Goal: Task Accomplishment & Management: Complete application form

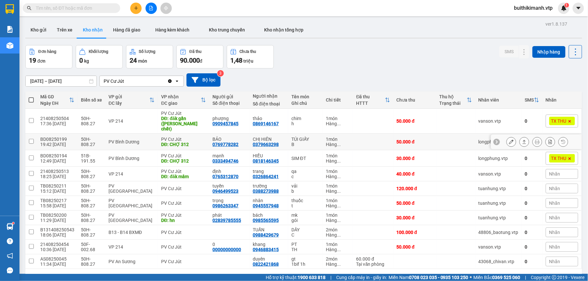
scroll to position [30, 0]
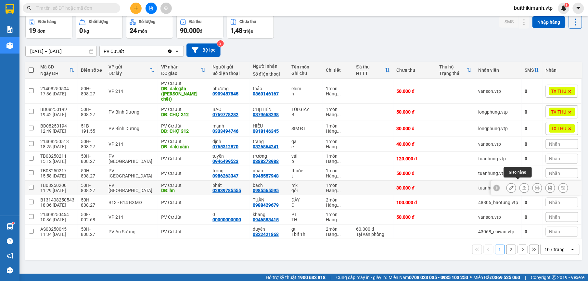
click at [522, 186] on icon at bounding box center [524, 188] width 5 height 5
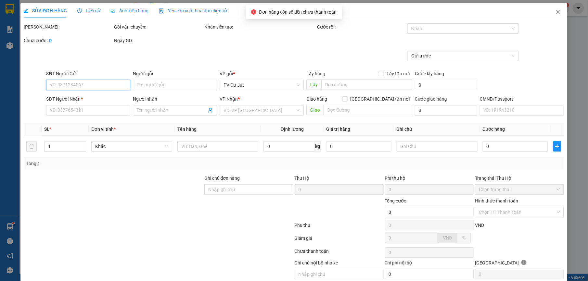
type input "02839785555"
type input "phát"
type input "0985565595"
type input "bách"
type input "hn"
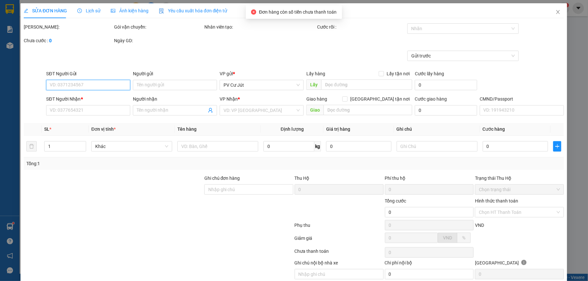
type input "30.000"
type input "1.500"
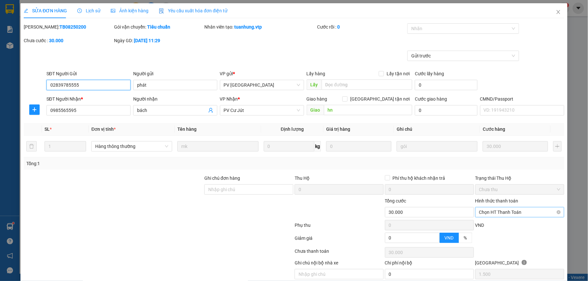
click at [526, 212] on span "Chọn HT Thanh Toán" at bounding box center [519, 213] width 81 height 10
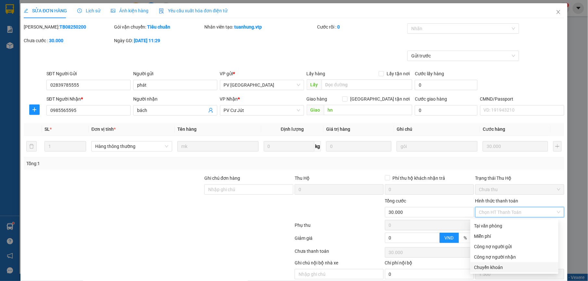
click at [516, 267] on div "Chuyển khoản" at bounding box center [514, 267] width 80 height 7
type input "0"
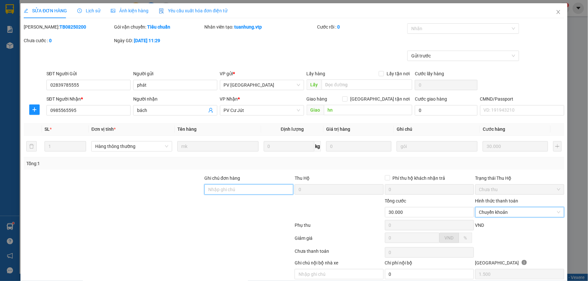
click at [242, 192] on input "Ghi chú đơn hàng" at bounding box center [248, 189] width 89 height 10
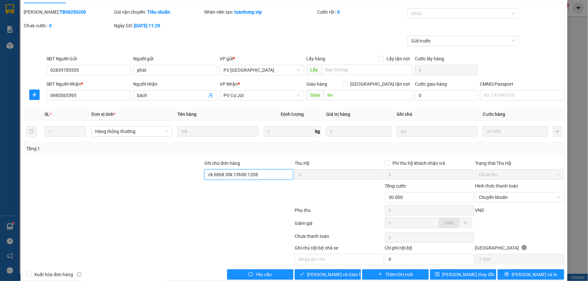
scroll to position [28, 0]
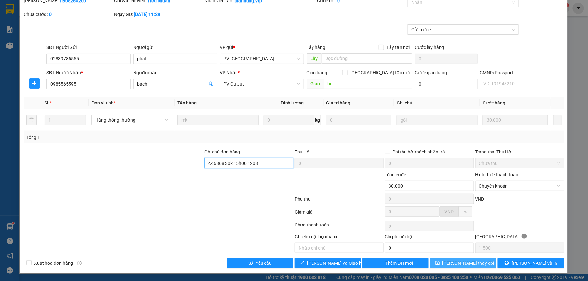
type input "ck 6868 30k 15h00 1208"
click at [468, 267] on span "[PERSON_NAME] thay đổi" at bounding box center [468, 263] width 52 height 7
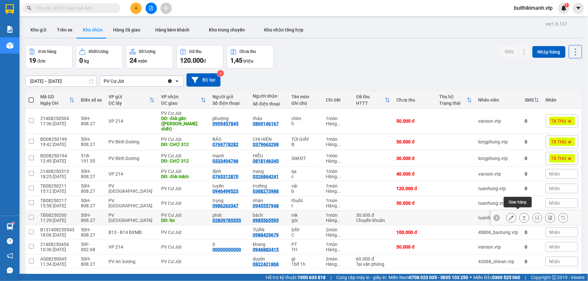
click at [522, 216] on icon at bounding box center [524, 218] width 5 height 5
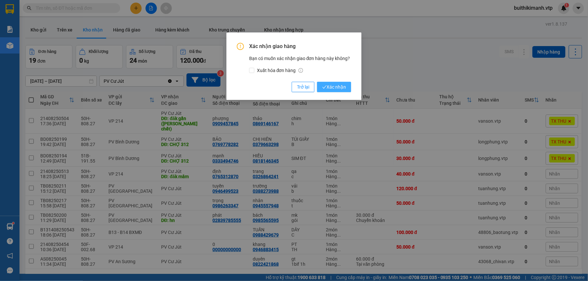
click at [338, 87] on span "Xác nhận" at bounding box center [334, 86] width 24 height 7
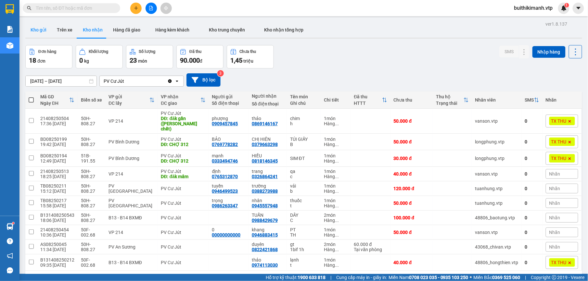
click at [44, 35] on button "Kho gửi" at bounding box center [38, 30] width 26 height 16
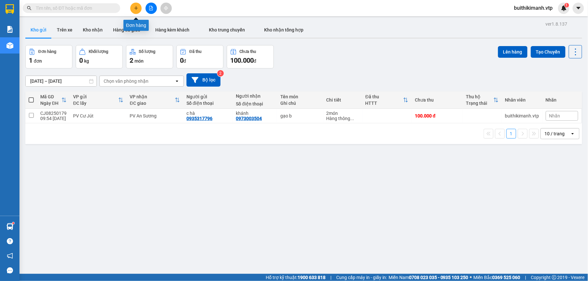
click at [137, 9] on icon "plus" at bounding box center [136, 8] width 5 height 5
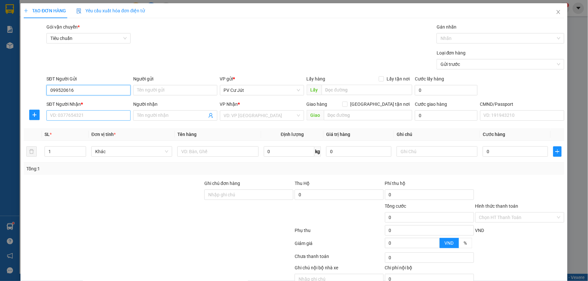
type input "099520616"
click at [112, 116] on input "SĐT Người Nhận *" at bounding box center [88, 115] width 84 height 10
type input "0917347969"
click at [157, 109] on div "Người nhận" at bounding box center [175, 106] width 84 height 10
click at [155, 112] on span at bounding box center [175, 115] width 84 height 10
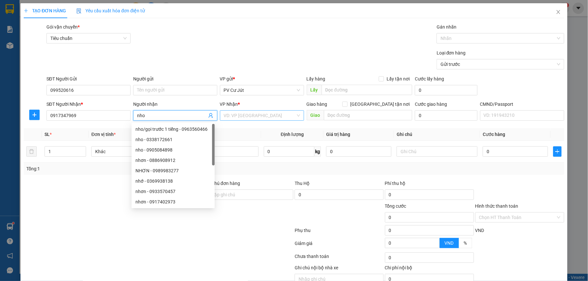
type input "nho"
click at [255, 117] on input "search" at bounding box center [260, 116] width 72 height 10
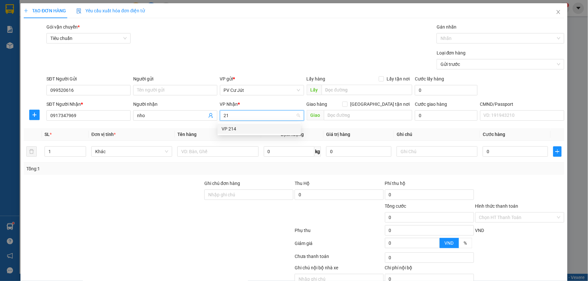
type input "214"
click at [251, 129] on div "VP 214" at bounding box center [259, 128] width 75 height 7
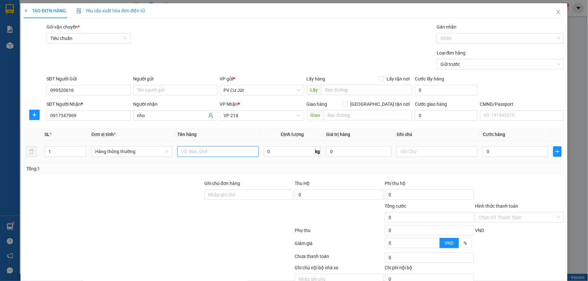
click at [235, 153] on input "text" at bounding box center [217, 151] width 81 height 10
type input "gt"
click at [502, 155] on input "0" at bounding box center [515, 151] width 65 height 10
type input "3"
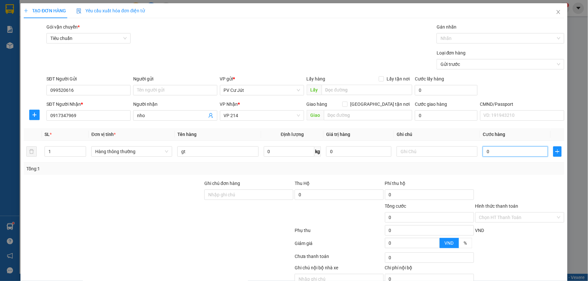
type input "3"
type input "30"
type input "30.000"
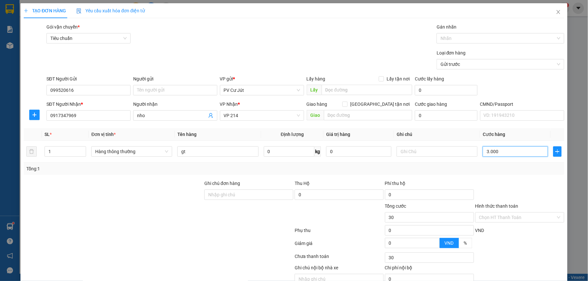
type input "30.000"
click at [528, 217] on input "Hình thức thanh toán" at bounding box center [517, 218] width 77 height 10
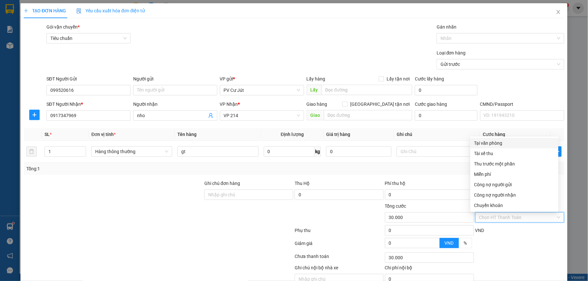
click at [506, 144] on div "Tại văn phòng" at bounding box center [514, 143] width 80 height 7
type input "0"
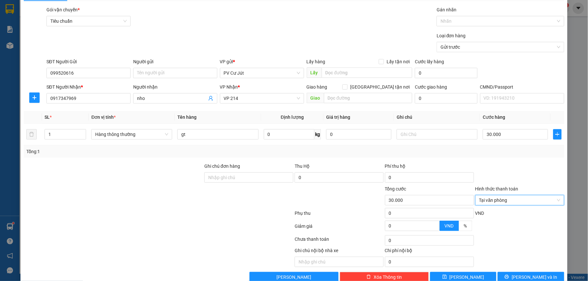
scroll to position [33, 0]
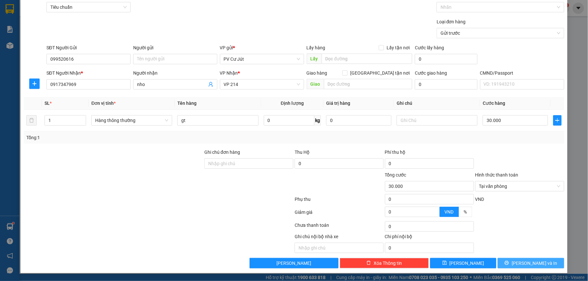
click at [515, 267] on button "[PERSON_NAME] và In" at bounding box center [531, 263] width 66 height 10
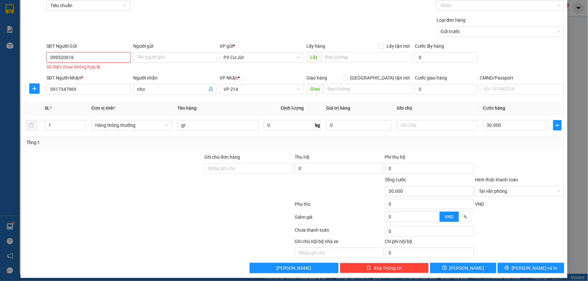
click at [90, 53] on input "099520616" at bounding box center [88, 57] width 84 height 10
drag, startPoint x: 86, startPoint y: 59, endPoint x: 19, endPoint y: 67, distance: 66.7
click at [19, 67] on div "TẠO ĐƠN HÀNG Yêu cầu xuất hóa đơn điện tử Transit Pickup Surcharge Ids Transit …" at bounding box center [294, 140] width 588 height 281
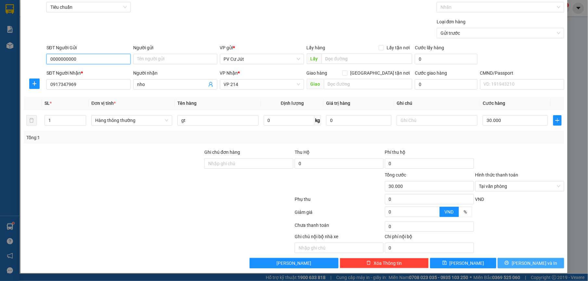
type input "0000000000"
click at [529, 261] on span "[PERSON_NAME] và In" at bounding box center [534, 263] width 45 height 7
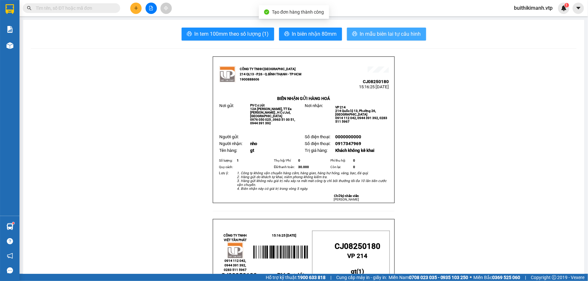
click at [385, 32] on span "In mẫu biên lai tự cấu hình" at bounding box center [390, 34] width 61 height 8
